Goal: Information Seeking & Learning: Learn about a topic

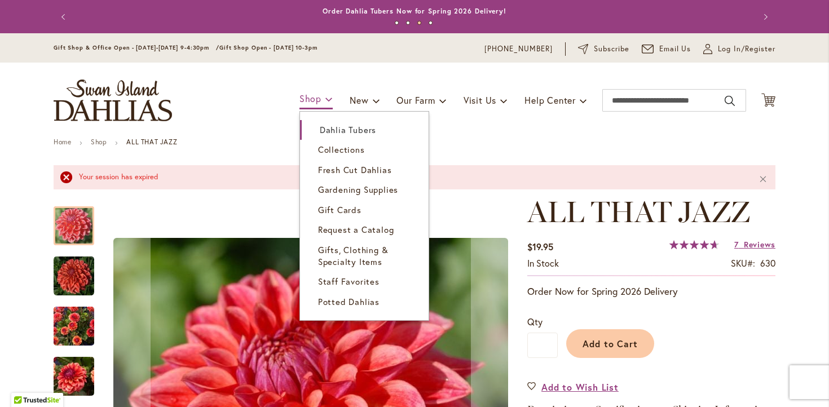
click at [317, 98] on link "Shop" at bounding box center [315, 100] width 33 height 20
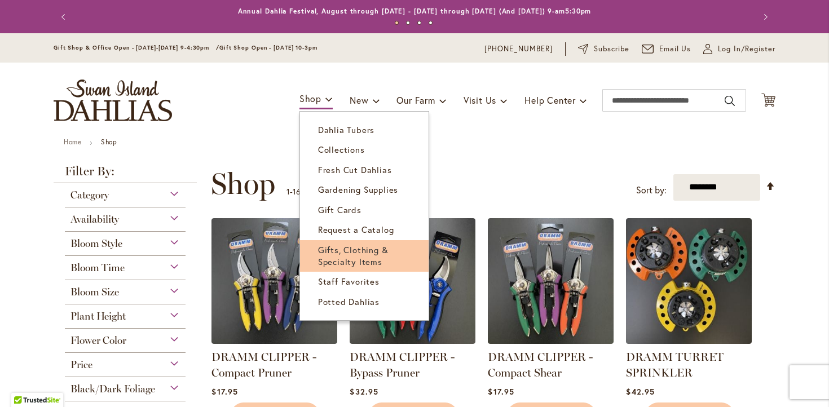
click at [379, 251] on span "Gifts, Clothing & Specialty Items" at bounding box center [353, 255] width 70 height 23
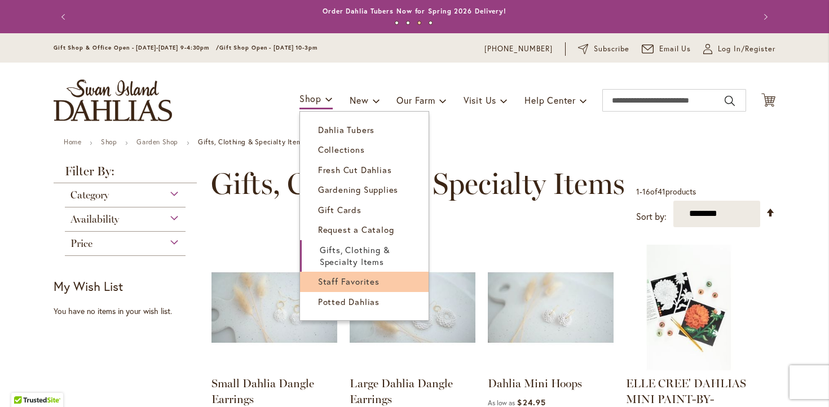
click at [343, 276] on span "Staff Favorites" at bounding box center [348, 281] width 61 height 11
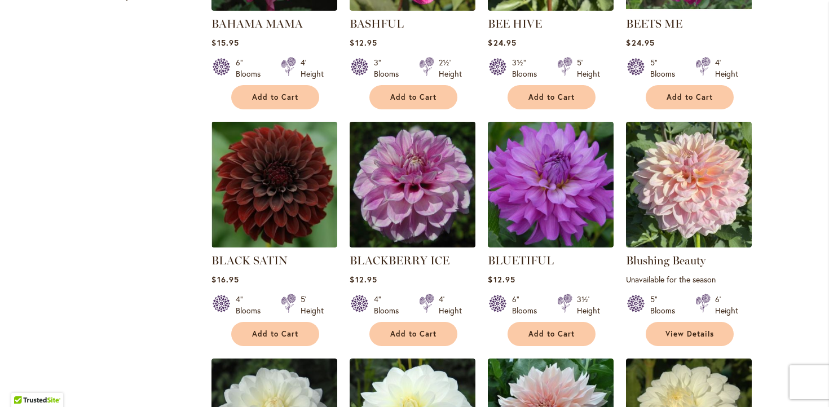
scroll to position [625, 0]
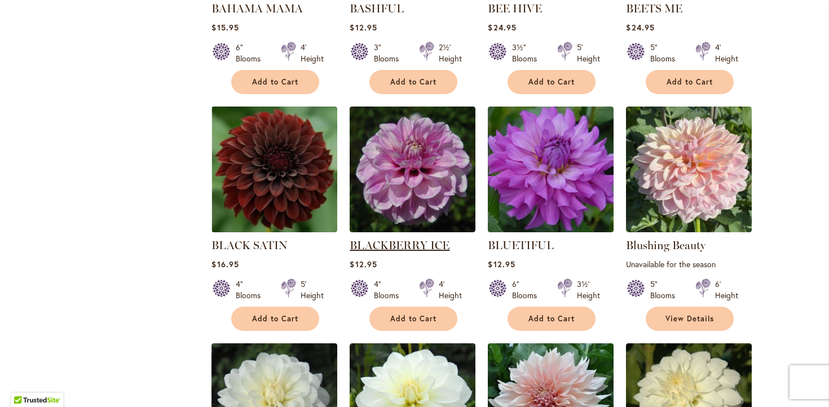
click at [393, 244] on link "BLACKBERRY ICE" at bounding box center [399, 245] width 100 height 14
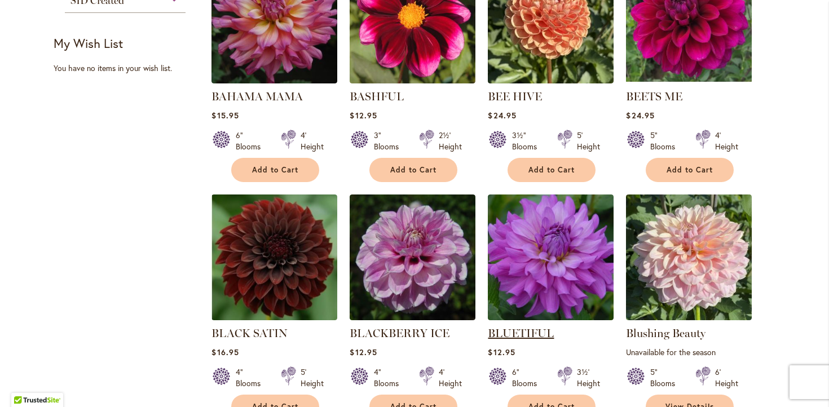
scroll to position [538, 0]
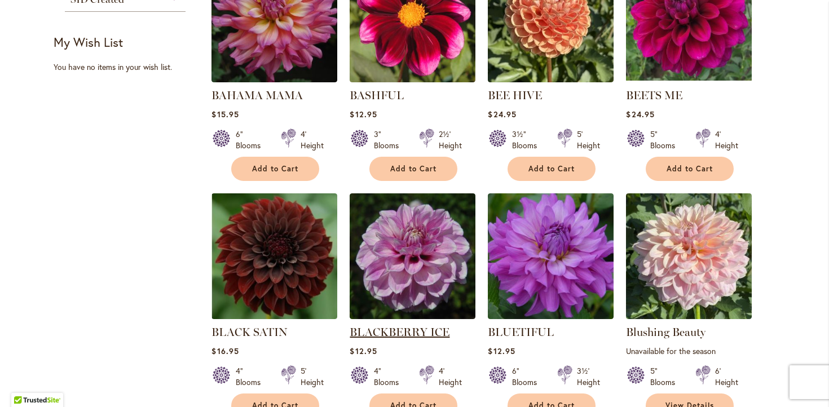
click at [427, 328] on link "BLACKBERRY ICE" at bounding box center [399, 332] width 100 height 14
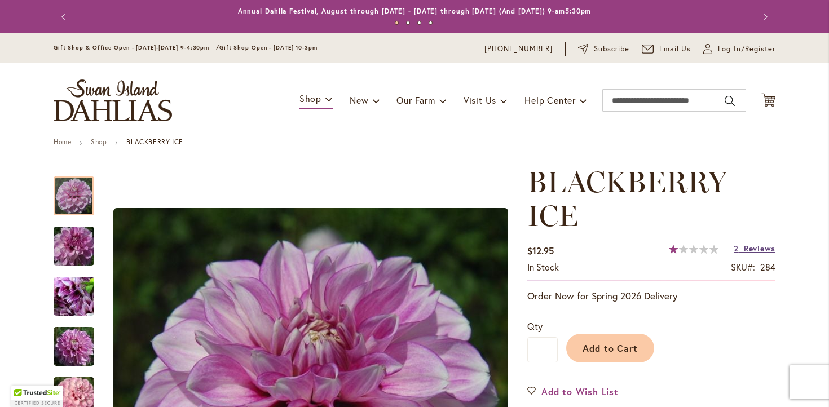
click at [743, 247] on span "Reviews" at bounding box center [759, 248] width 32 height 11
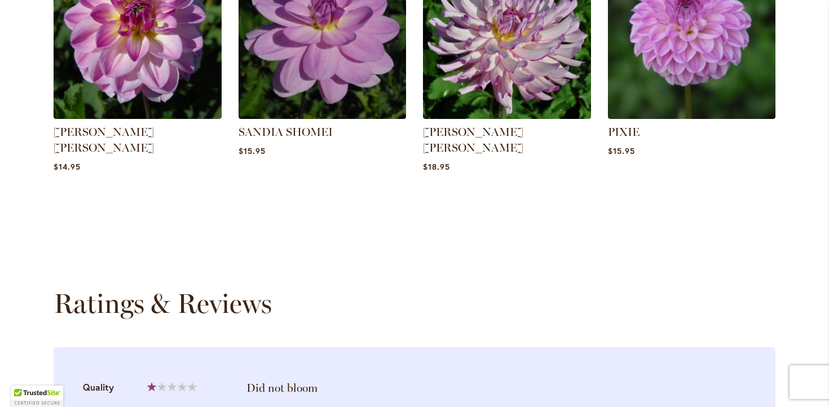
scroll to position [1187, 0]
